Goal: Information Seeking & Learning: Learn about a topic

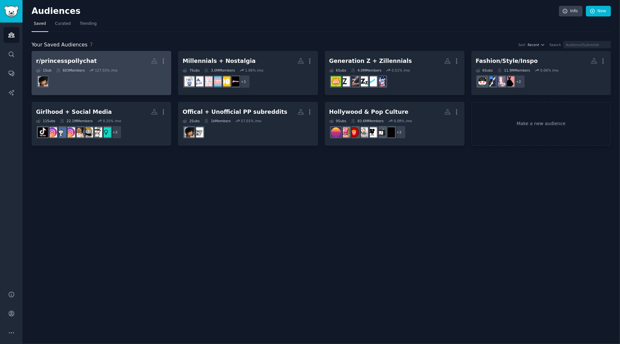
click at [133, 63] on h2 "r/princesspollychat More" at bounding box center [101, 60] width 131 height 11
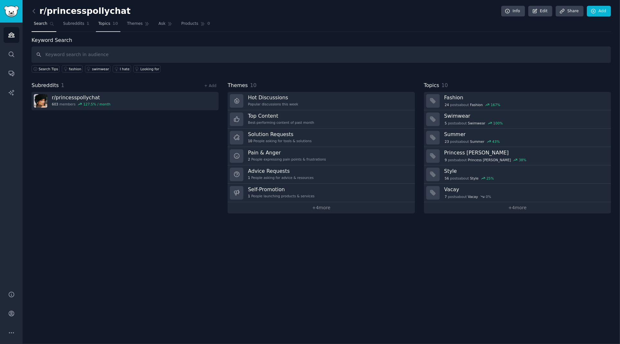
click at [111, 24] on link "Topics 10" at bounding box center [108, 25] width 24 height 13
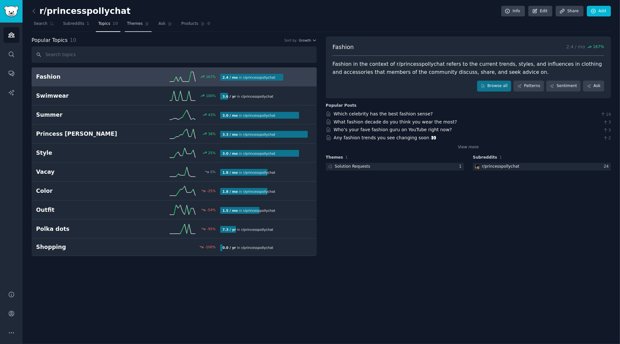
click at [127, 23] on span "Themes" at bounding box center [135, 24] width 16 height 6
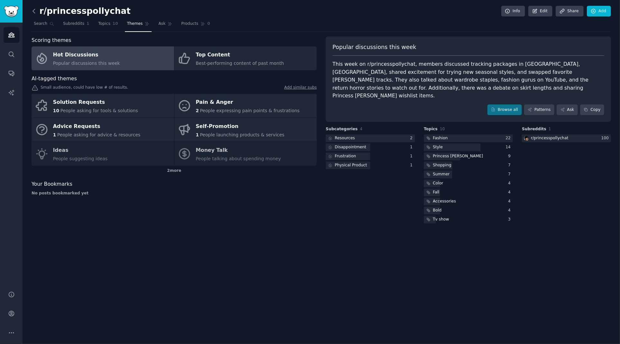
click at [35, 11] on icon at bounding box center [34, 11] width 7 height 7
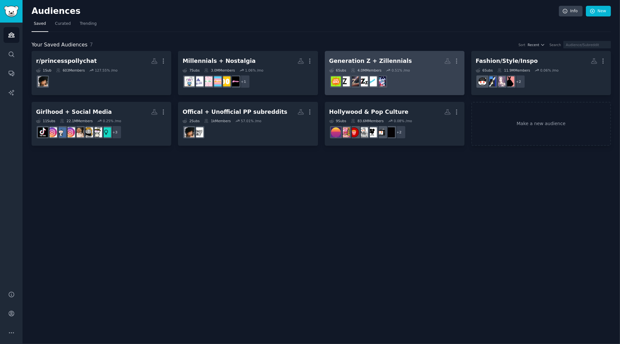
click at [416, 59] on h2 "Generation Z + Zillennials Custom Audience More" at bounding box center [394, 60] width 131 height 11
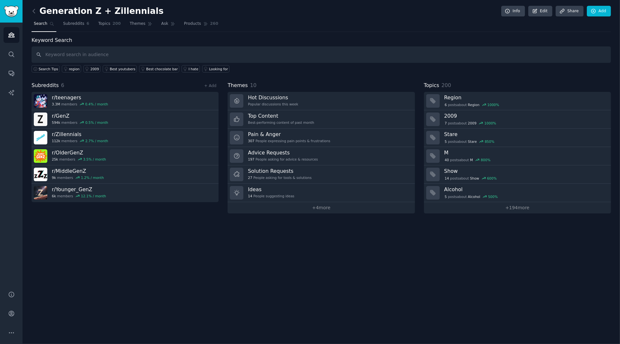
click at [126, 26] on nav "Search Subreddits 6 Topics 200 Themes Ask Products 260" at bounding box center [322, 25] width 580 height 13
click at [138, 24] on span "Themes" at bounding box center [138, 24] width 16 height 6
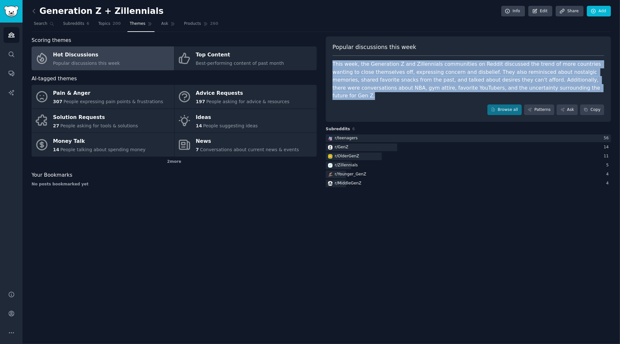
drag, startPoint x: 332, startPoint y: 63, endPoint x: 556, endPoint y: 90, distance: 226.0
click at [556, 90] on div "Popular discussions this week This week, the Generation Z and Zillennials commu…" at bounding box center [468, 79] width 285 height 86
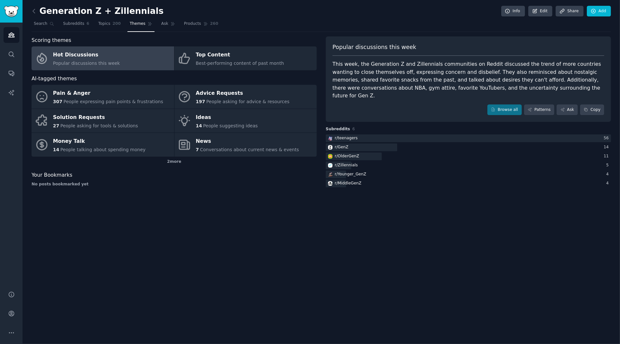
click at [559, 88] on div "This week, the Generation Z and Zillennials communities on Reddit discussed the…" at bounding box center [469, 80] width 272 height 40
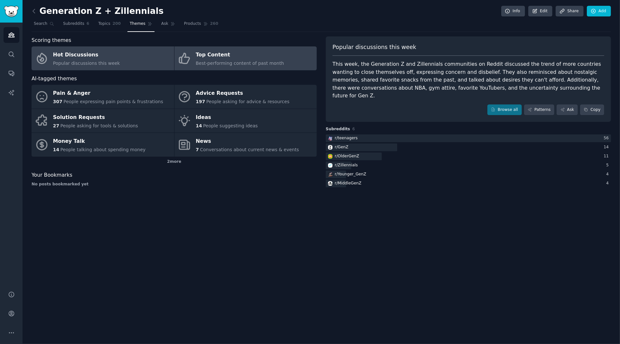
click at [278, 53] on link "Top Content Best-performing content of past month" at bounding box center [246, 58] width 143 height 24
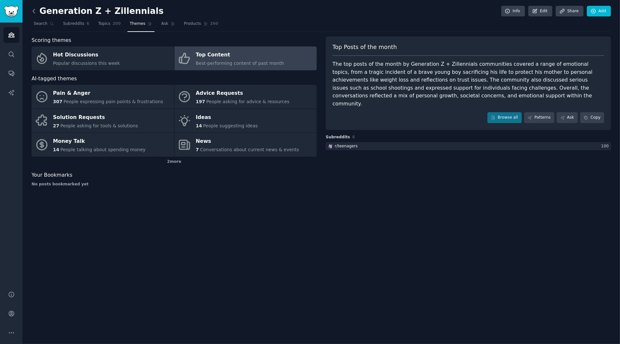
click at [33, 9] on icon at bounding box center [34, 11] width 7 height 7
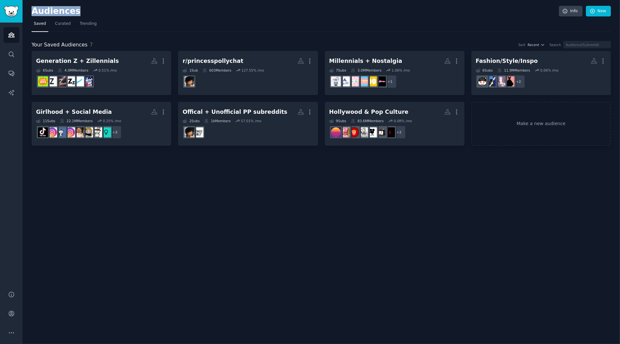
drag, startPoint x: 33, startPoint y: 11, endPoint x: 80, endPoint y: 12, distance: 47.0
click at [80, 12] on h2 "Audiences" at bounding box center [295, 11] width 527 height 10
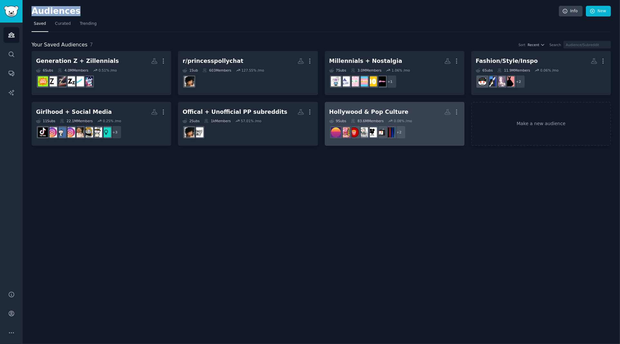
click at [389, 112] on div "Hollywood & Pop Culture" at bounding box center [368, 112] width 79 height 8
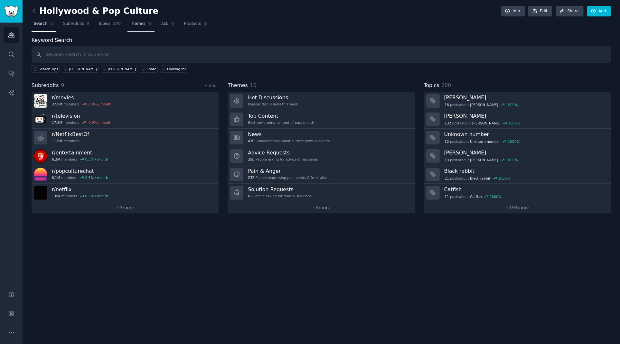
click at [139, 24] on span "Themes" at bounding box center [138, 24] width 16 height 6
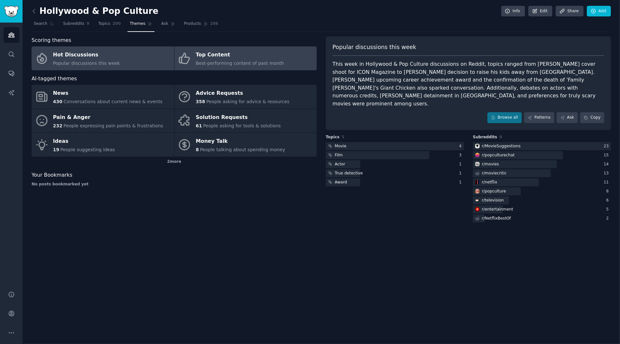
click at [246, 55] on div "Top Content" at bounding box center [240, 55] width 88 height 10
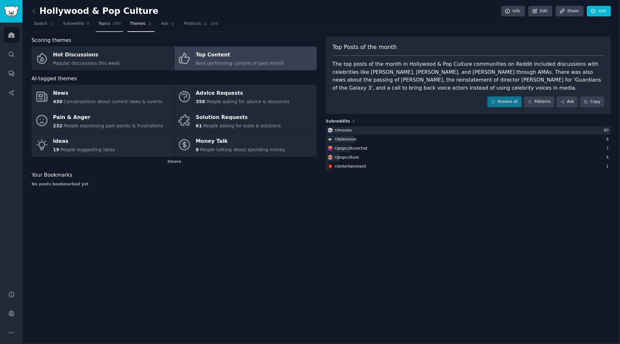
click at [101, 24] on span "Topics" at bounding box center [104, 24] width 12 height 6
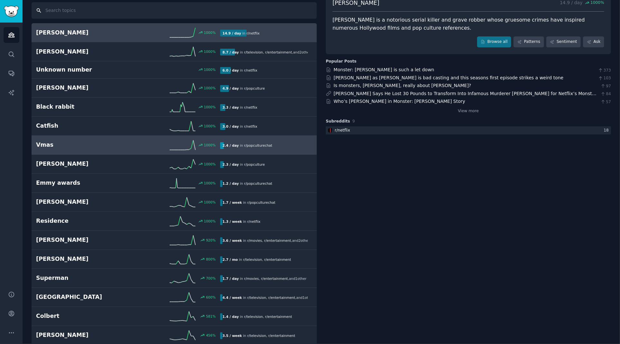
scroll to position [52, 0]
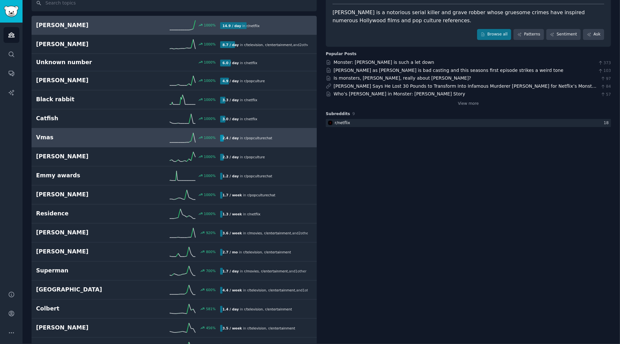
click at [101, 137] on h2 "Vmas" at bounding box center [82, 137] width 92 height 8
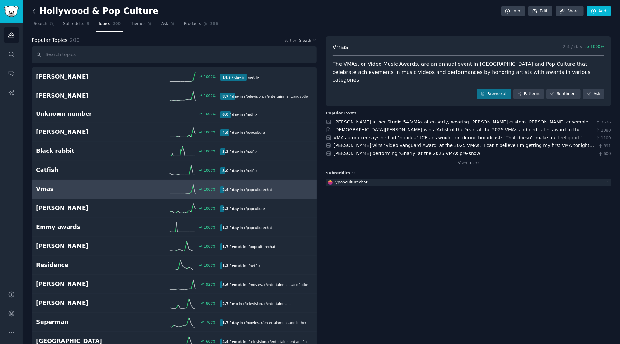
click at [35, 14] on icon at bounding box center [34, 11] width 7 height 7
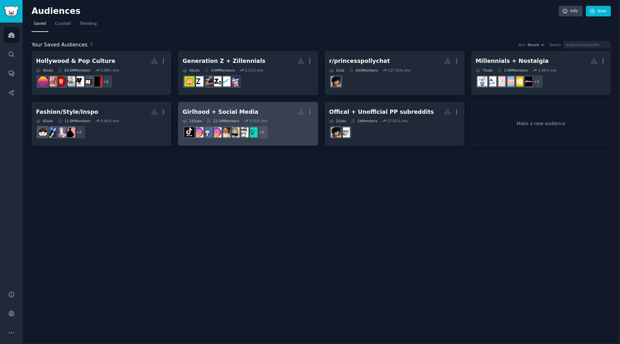
click at [266, 108] on h2 "Girlhood + Social Media More" at bounding box center [248, 111] width 131 height 11
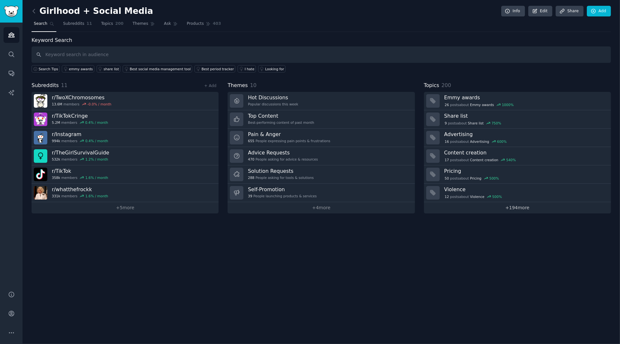
click at [505, 206] on link "+ 194 more" at bounding box center [517, 207] width 187 height 11
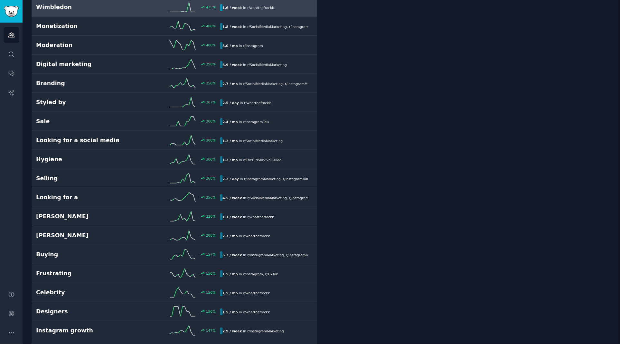
scroll to position [186, 0]
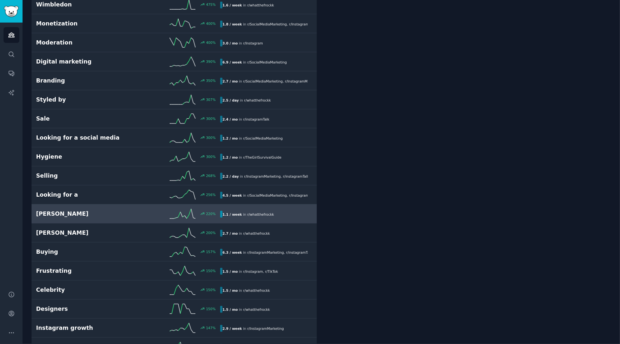
click at [98, 210] on h2 "[PERSON_NAME]" at bounding box center [82, 214] width 92 height 8
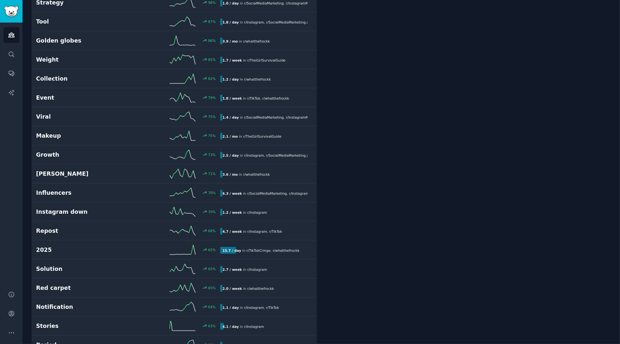
scroll to position [676, 0]
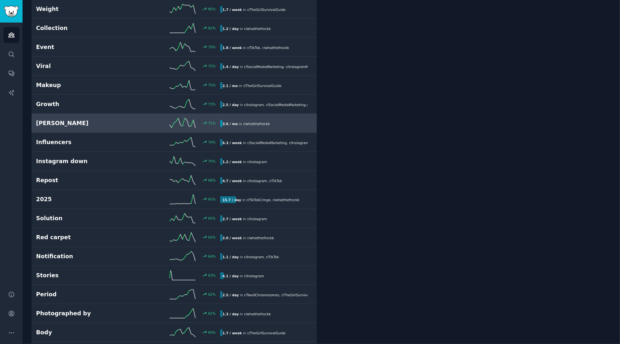
click at [72, 119] on h2 "[PERSON_NAME]" at bounding box center [82, 123] width 92 height 8
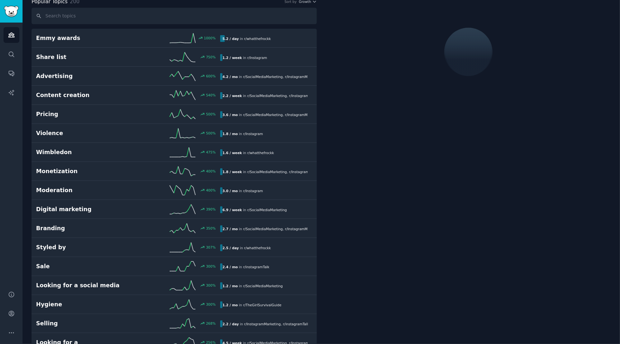
scroll to position [36, 0]
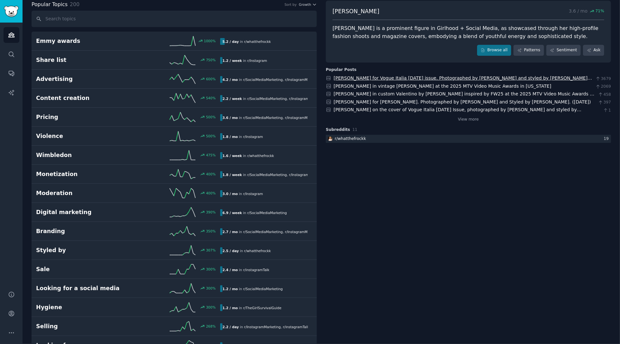
click at [527, 79] on link "[PERSON_NAME] for Vogue Italia [DATE] issue. Photographed by [PERSON_NAME] and …" at bounding box center [463, 81] width 259 height 12
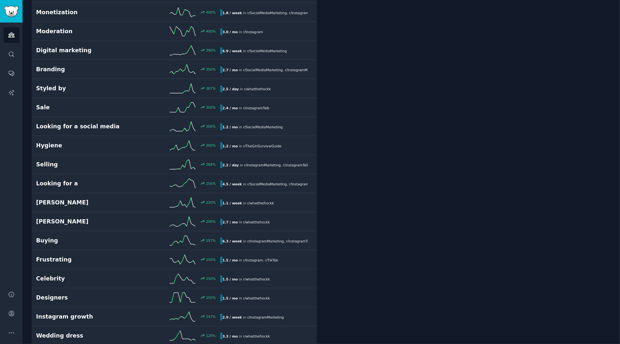
scroll to position [0, 0]
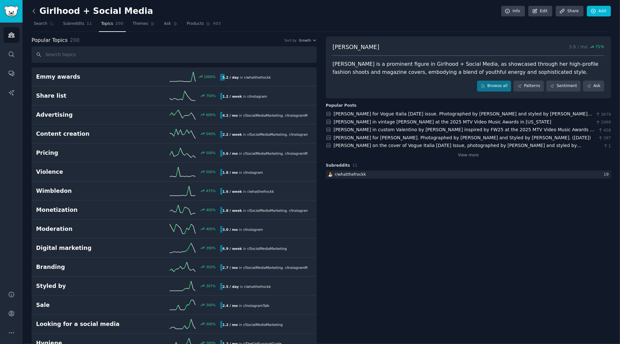
click at [33, 9] on icon at bounding box center [34, 11] width 7 height 7
